Goal: Information Seeking & Learning: Find specific page/section

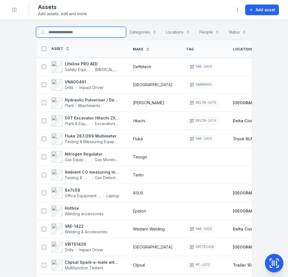
click at [84, 33] on input "Search for assets" at bounding box center [81, 32] width 90 height 11
paste input "**********"
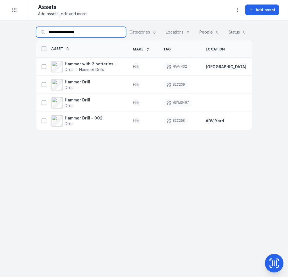
click at [69, 32] on input "**********" at bounding box center [81, 32] width 90 height 11
paste input "text"
type input "******"
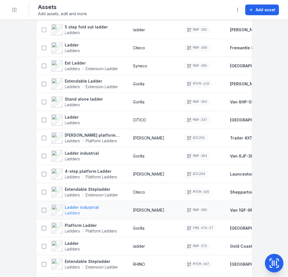
scroll to position [84, 0]
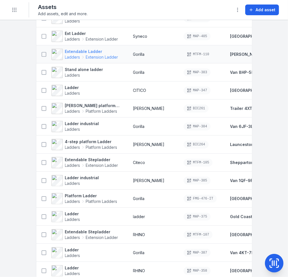
click at [89, 54] on strong "Extendable Ladder" at bounding box center [91, 52] width 53 height 6
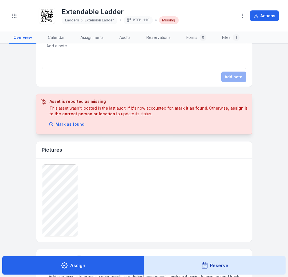
scroll to position [366, 0]
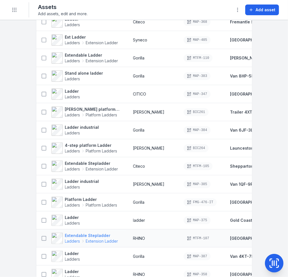
scroll to position [113, 0]
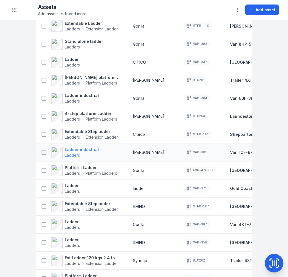
click at [79, 152] on strong "Ladder industrial" at bounding box center [82, 150] width 34 height 6
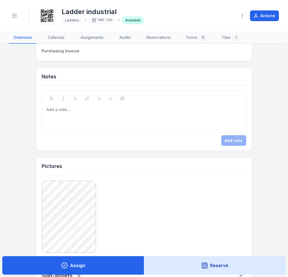
scroll to position [169, 0]
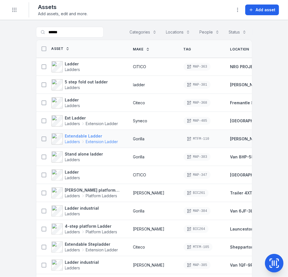
click at [74, 139] on strong "Extendable Ladder" at bounding box center [91, 136] width 53 height 6
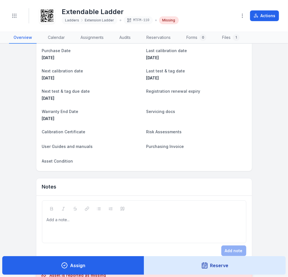
scroll to position [141, 0]
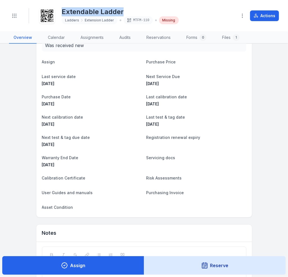
drag, startPoint x: 130, startPoint y: 13, endPoint x: 61, endPoint y: 13, distance: 69.3
click at [61, 13] on div "Extendable Ladder Ladders Extension Ladder MTFM-110 Missing" at bounding box center [135, 16] width 195 height 18
copy h1 "Extendable Ladder"
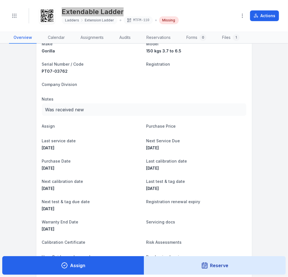
scroll to position [0, 0]
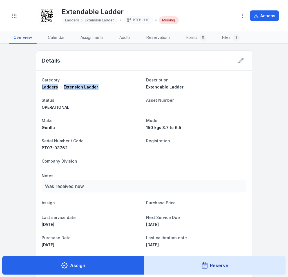
drag, startPoint x: 97, startPoint y: 86, endPoint x: 36, endPoint y: 87, distance: 60.8
click at [36, 87] on div "Category Ladders Extension Ladder Description Extendable Ladder Status OPERATIO…" at bounding box center [144, 214] width 216 height 287
copy div "Ladders Extension Ladder"
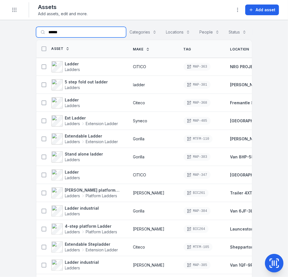
click at [77, 37] on input "******" at bounding box center [81, 32] width 90 height 11
paste input "*******"
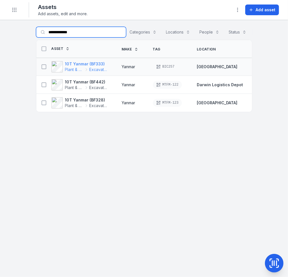
type input "**********"
click at [70, 67] on strong "10T Yanmar (BF333)" at bounding box center [86, 64] width 43 height 6
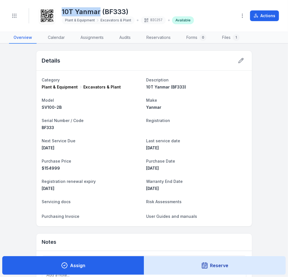
drag, startPoint x: 99, startPoint y: 12, endPoint x: 57, endPoint y: 12, distance: 41.7
click at [57, 12] on div "10T Yanmar (BF333) Plant & Equipment Excavators & Plant BIC257 Available" at bounding box center [135, 16] width 195 height 18
copy h1 "10T Yanmar"
drag, startPoint x: 101, startPoint y: 20, endPoint x: 119, endPoint y: 20, distance: 17.7
click at [119, 20] on span "Excavators & Plant" at bounding box center [115, 20] width 31 height 5
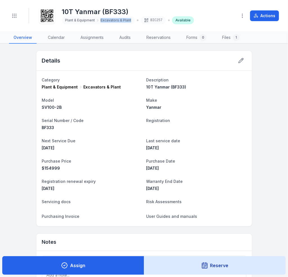
drag, startPoint x: 131, startPoint y: 18, endPoint x: 98, endPoint y: 20, distance: 33.0
click at [98, 20] on div "Plant & Equipment Excavators & Plant" at bounding box center [98, 20] width 73 height 8
copy span "Excavators & Plant"
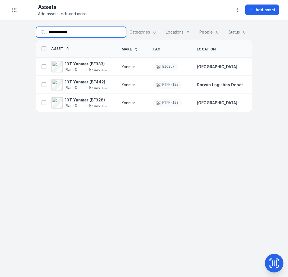
click at [65, 33] on input "**********" at bounding box center [81, 32] width 90 height 11
paste input "text"
type input "**********"
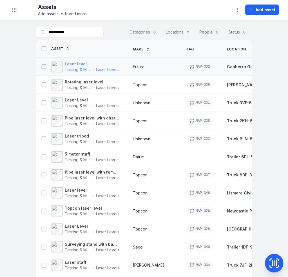
click at [74, 67] on strong "Laser level" at bounding box center [92, 64] width 55 height 6
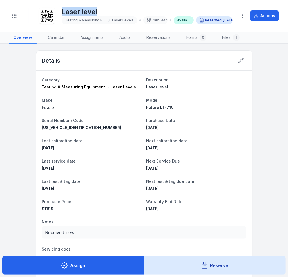
drag, startPoint x: 96, startPoint y: 10, endPoint x: 57, endPoint y: 8, distance: 39.4
click at [57, 8] on div "Laser level Testing & Measuring Equipment Laser Levels MAP-332 Available Reserv…" at bounding box center [135, 16] width 195 height 18
copy h1 "Laser level"
drag, startPoint x: 106, startPoint y: 86, endPoint x: 130, endPoint y: 85, distance: 24.0
click at [130, 85] on div "Testing & Measuring Equipment Laser Levels" at bounding box center [92, 87] width 100 height 6
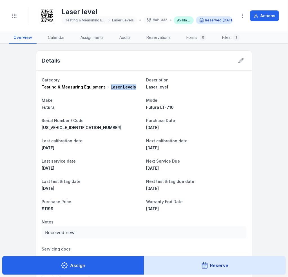
copy span "Laser Levels"
click at [62, 86] on span "Testing & Measuring Equipment" at bounding box center [73, 87] width 63 height 6
drag, startPoint x: 37, startPoint y: 88, endPoint x: 100, endPoint y: 86, distance: 63.1
click at [100, 86] on div "Category Testing & Measuring Equipment Laser Levels Description Laser level Mak…" at bounding box center [144, 187] width 216 height 232
copy div "Testing & Measuring Equipment"
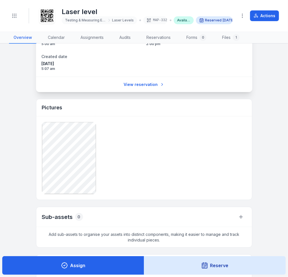
scroll to position [507, 0]
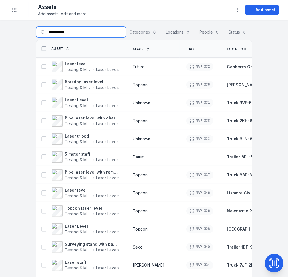
click at [73, 35] on input "**********" at bounding box center [81, 32] width 90 height 11
type input "*****"
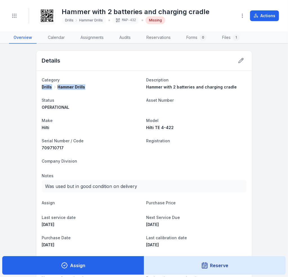
drag, startPoint x: 83, startPoint y: 86, endPoint x: 38, endPoint y: 86, distance: 45.6
click at [38, 86] on div "Category Drills Hammer Drills Description Hammer with 2 batteries and charging …" at bounding box center [144, 214] width 216 height 287
copy div "Drills Hammer Drills"
click at [16, 89] on main "Details Category Drills Hammer Drills Description Hammer with 2 batteries and c…" at bounding box center [144, 160] width 288 height 233
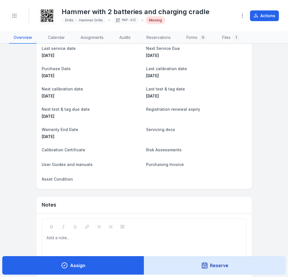
scroll to position [366, 0]
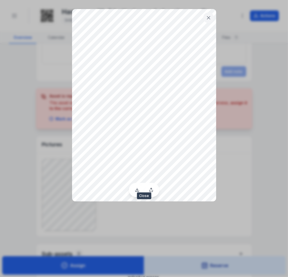
click at [207, 15] on icon at bounding box center [209, 18] width 6 height 6
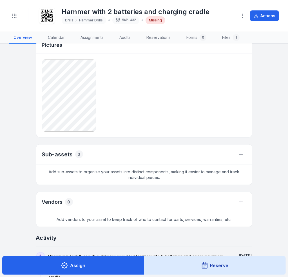
scroll to position [479, 0]
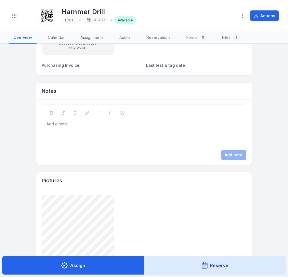
scroll to position [282, 0]
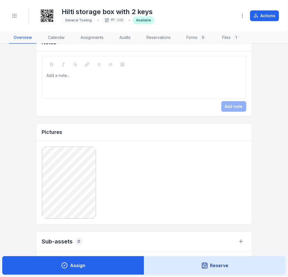
scroll to position [253, 0]
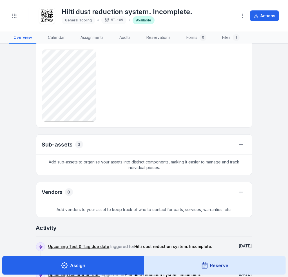
scroll to position [310, 0]
